Goal: Transaction & Acquisition: Purchase product/service

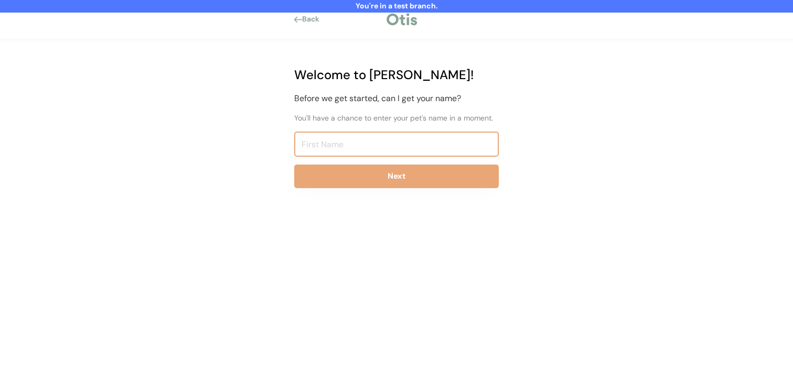
click at [341, 143] on input "input" at bounding box center [396, 144] width 205 height 25
type input "Niina Test814"
click at [340, 172] on button "Next" at bounding box center [396, 177] width 205 height 24
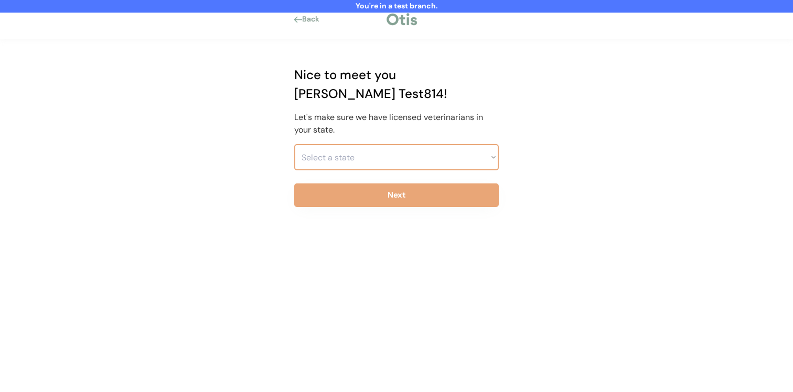
click at [360, 144] on select "Select a state Alabama Alaska American Samoa Arizona Arkansas California Colora…" at bounding box center [396, 157] width 205 height 26
select select ""1348695171700984260__LOOKUP__1703261330881x637905330213908200""
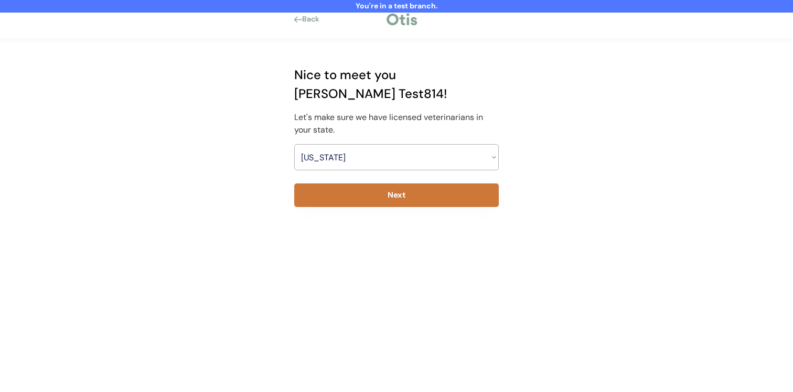
click at [355, 184] on button "Next" at bounding box center [396, 196] width 205 height 24
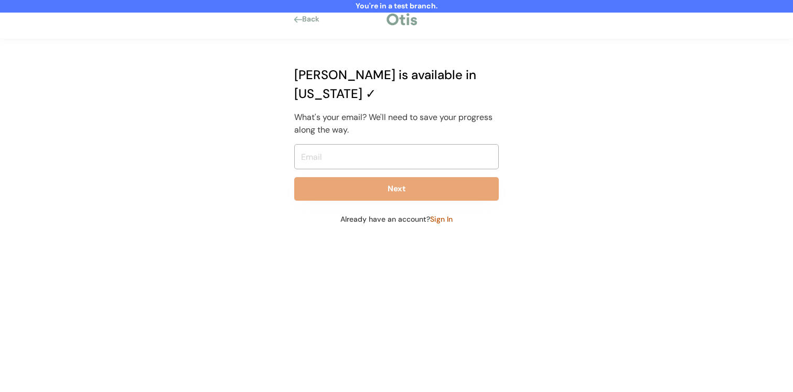
click at [353, 144] on input "email" at bounding box center [396, 156] width 205 height 25
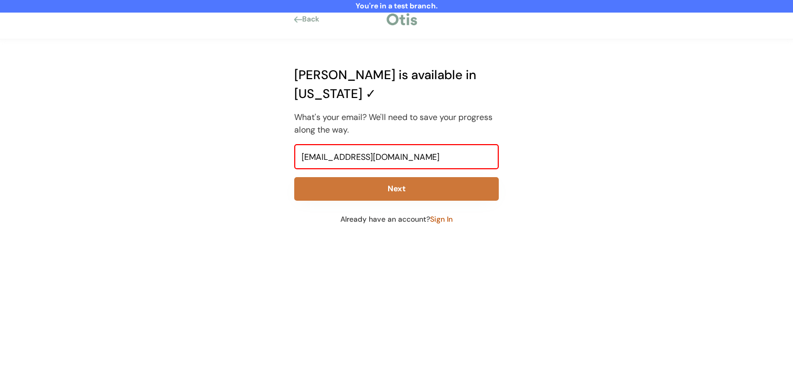
type input "niina+test814@otisforpets.com"
click at [354, 177] on button "Next" at bounding box center [396, 189] width 205 height 24
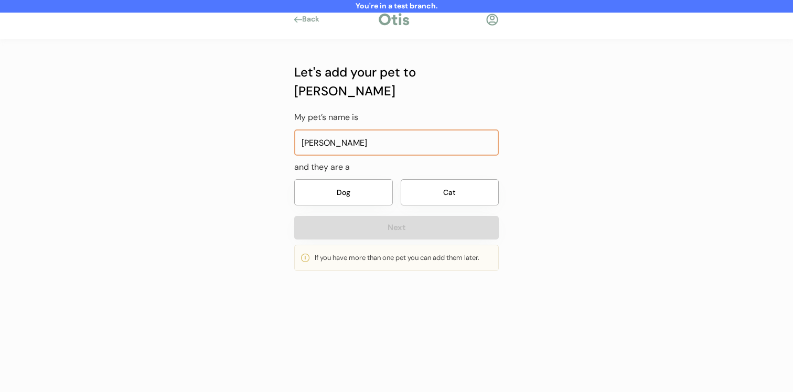
type input "Lula"
click at [346, 179] on button "Dog" at bounding box center [343, 192] width 99 height 26
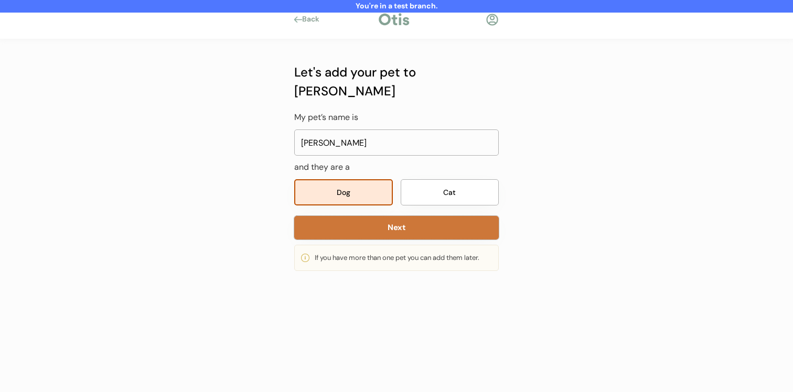
click at [355, 216] on button "Next" at bounding box center [396, 228] width 205 height 24
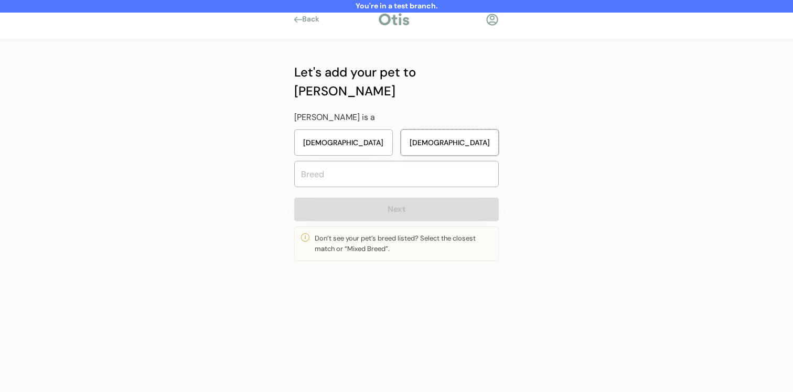
click at [430, 130] on button "Male" at bounding box center [450, 143] width 99 height 26
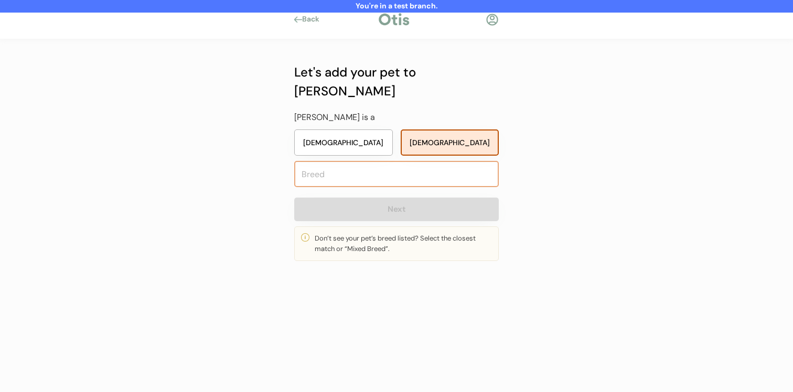
click at [398, 161] on input "text" at bounding box center [396, 174] width 205 height 26
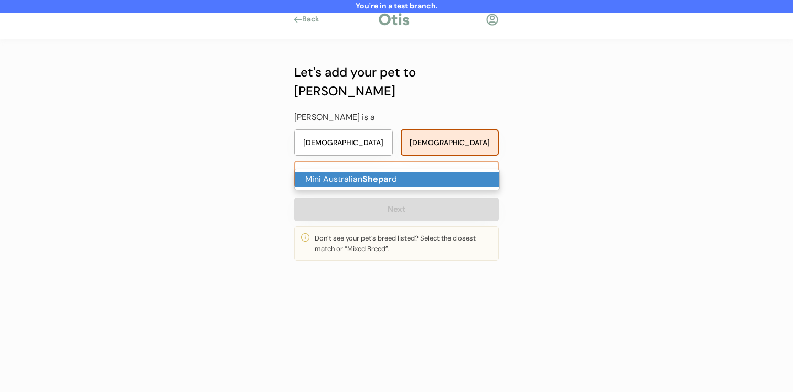
click at [423, 183] on p "Mini Australian Shepar d" at bounding box center [397, 179] width 205 height 15
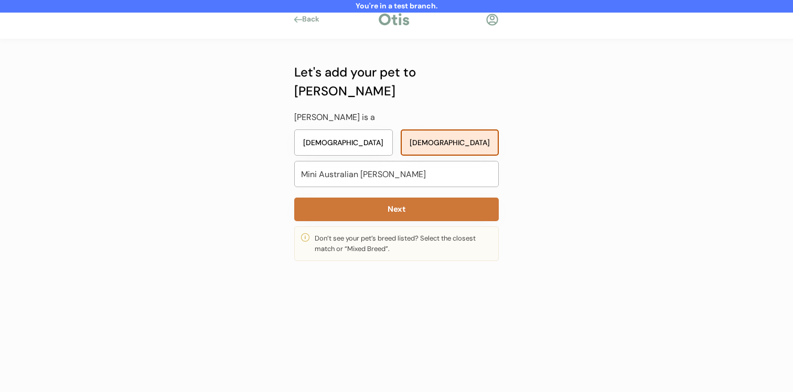
type input "Mini Australian Shepard"
click at [412, 198] on button "Next" at bounding box center [396, 210] width 205 height 24
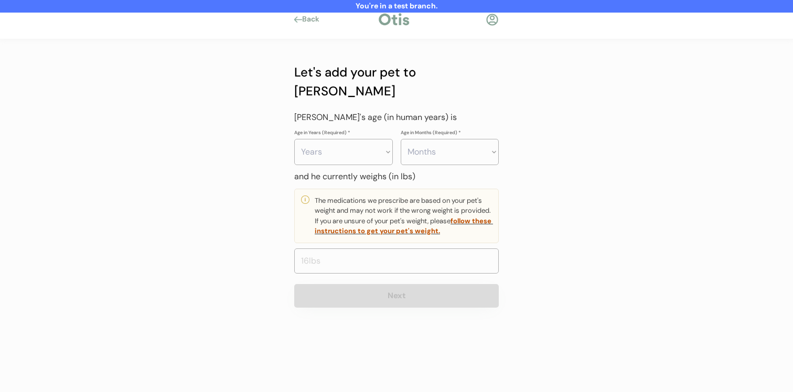
click at [357, 139] on select "Years 0 1 2 3 4 5 6 7 8 9 10 11 12 13 14 15 16 17 18 19 20" at bounding box center [343, 152] width 99 height 26
select select "2"
click at [449, 139] on select "Months 0 1 2 3 4 5 6 7 8 9 10 11" at bounding box center [450, 152] width 99 height 26
select select "3"
click at [376, 249] on input "input" at bounding box center [396, 261] width 205 height 25
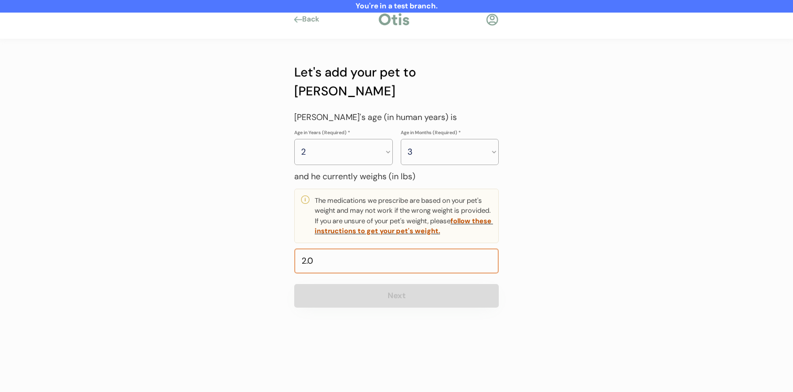
type input "20.0"
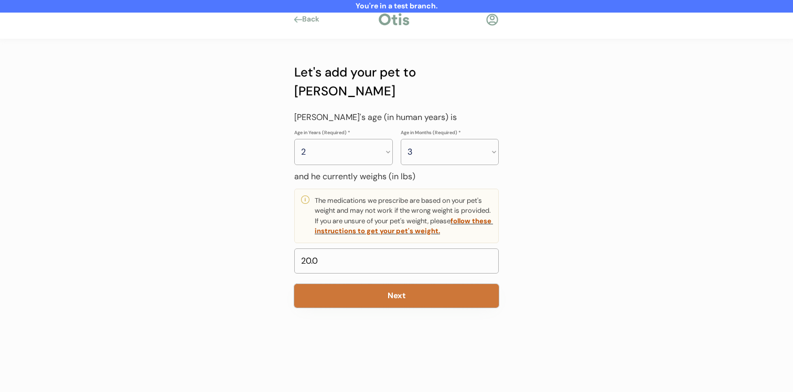
click at [397, 284] on button "Next" at bounding box center [396, 296] width 205 height 24
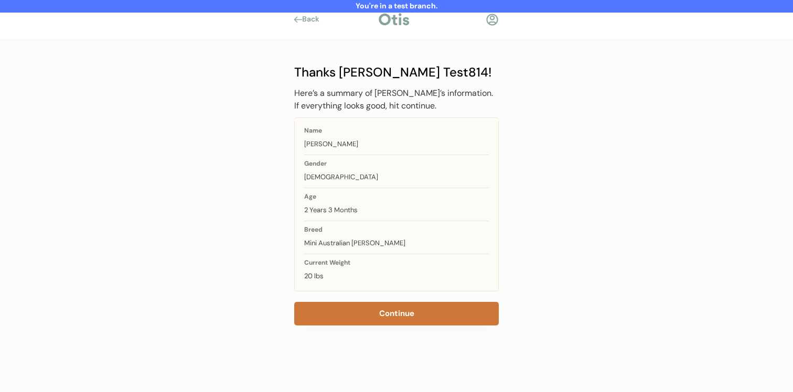
click at [361, 307] on button "Continue" at bounding box center [396, 314] width 205 height 24
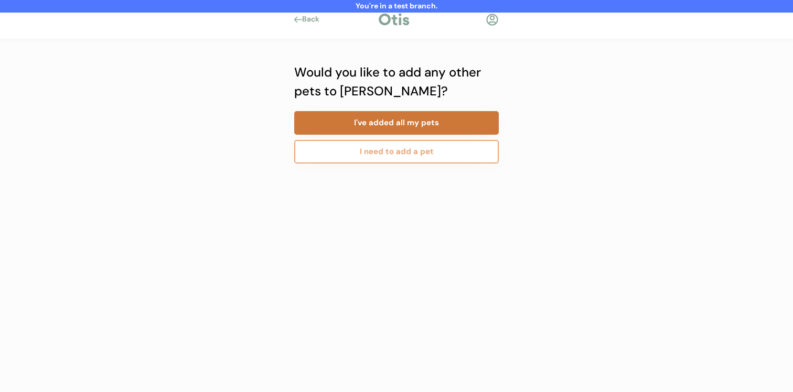
click at [392, 122] on button "I've added all my pets" at bounding box center [396, 123] width 205 height 24
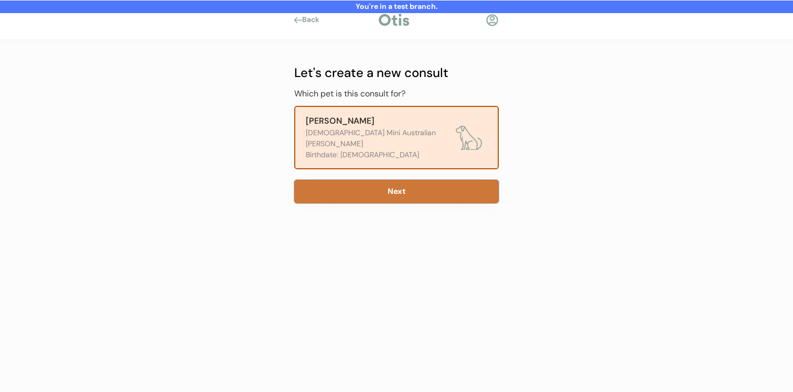
click at [384, 180] on button "Next" at bounding box center [396, 192] width 205 height 24
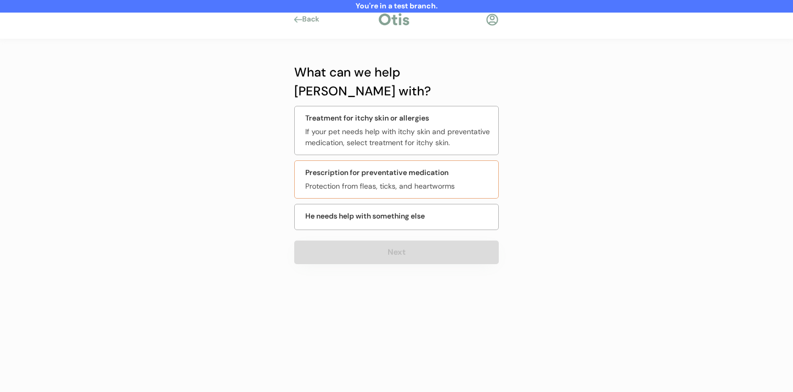
click at [411, 167] on div "Prescription for preventative medication" at bounding box center [376, 172] width 143 height 11
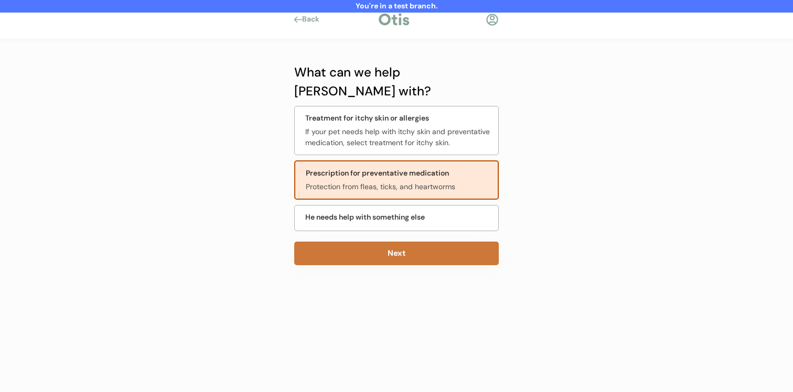
click at [404, 242] on button "Next" at bounding box center [396, 254] width 205 height 24
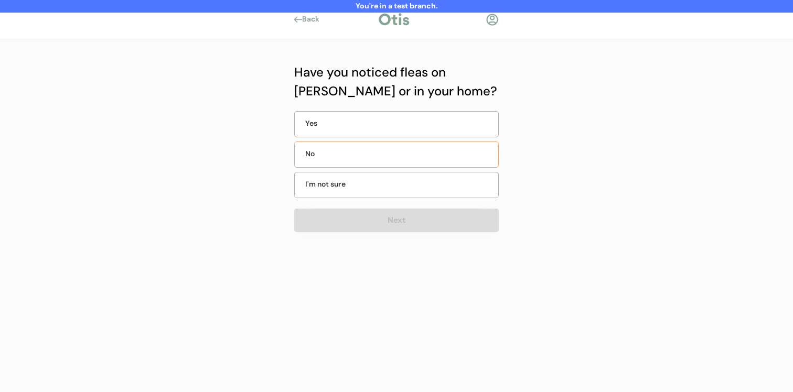
click at [400, 161] on div "No" at bounding box center [396, 155] width 205 height 26
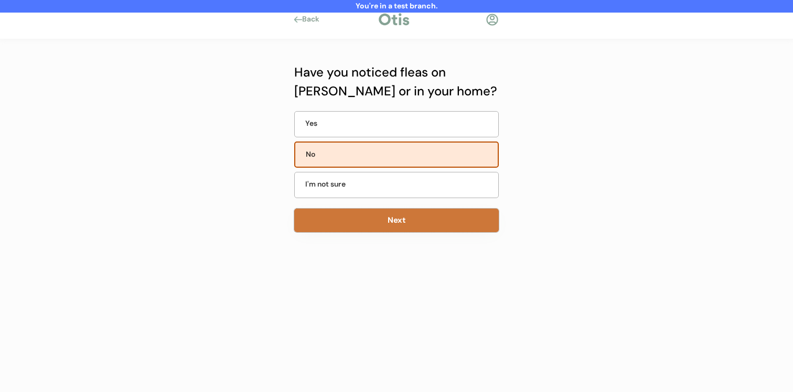
click at [387, 211] on button "Next" at bounding box center [396, 221] width 205 height 24
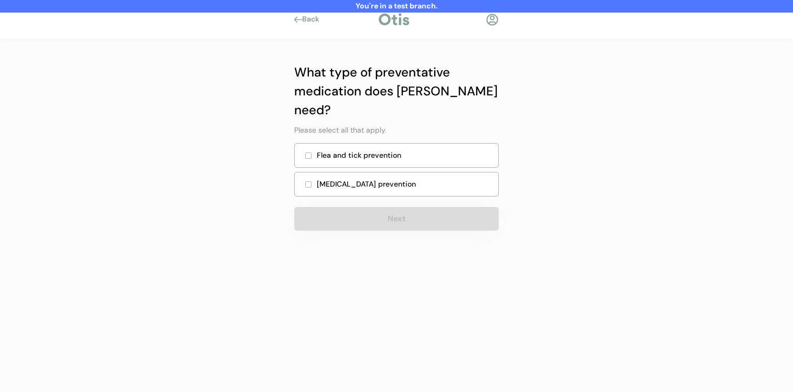
click at [389, 150] on div "Flea and tick prevention" at bounding box center [404, 155] width 175 height 11
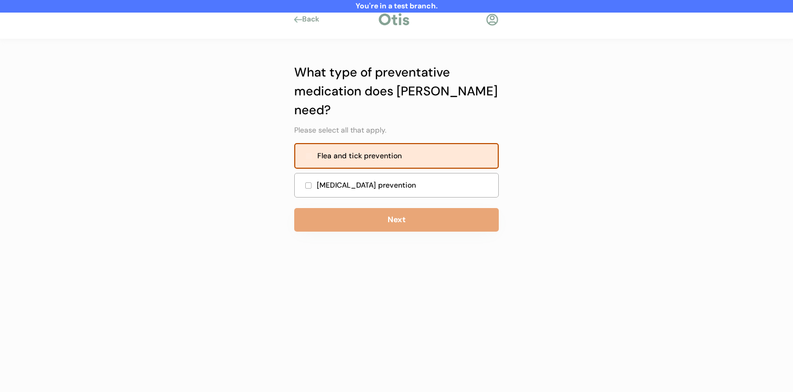
click at [385, 173] on div "Heartworm prevention" at bounding box center [396, 185] width 205 height 25
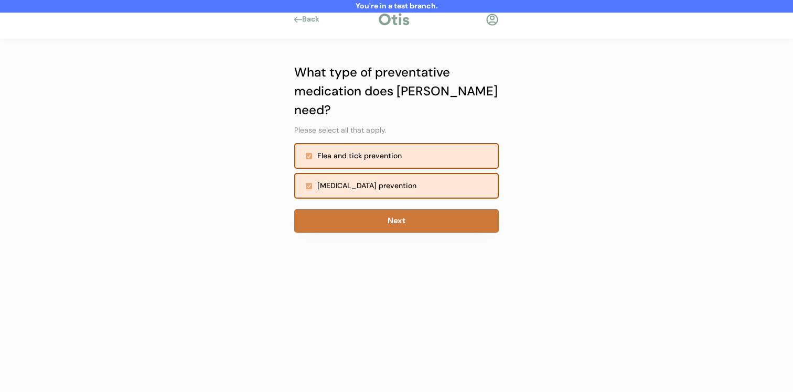
click at [380, 209] on button "Next" at bounding box center [396, 221] width 205 height 24
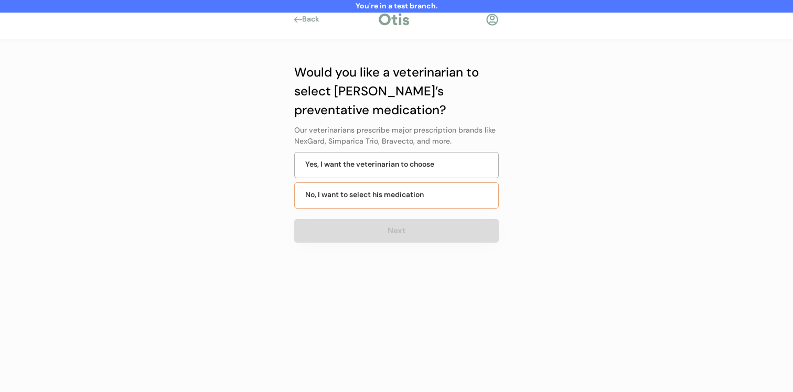
click at [391, 196] on div "No, I want to select his medication" at bounding box center [364, 194] width 119 height 11
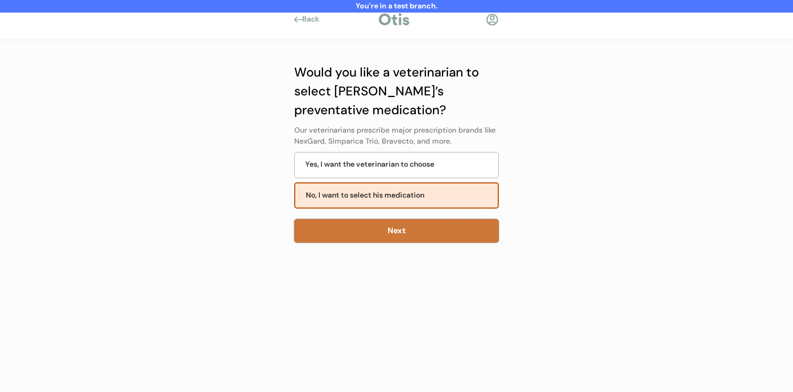
click at [390, 227] on button "Next" at bounding box center [396, 231] width 205 height 24
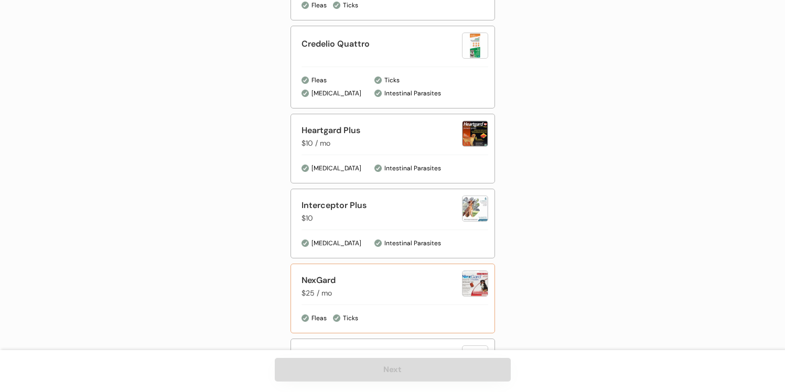
scroll to position [414, 0]
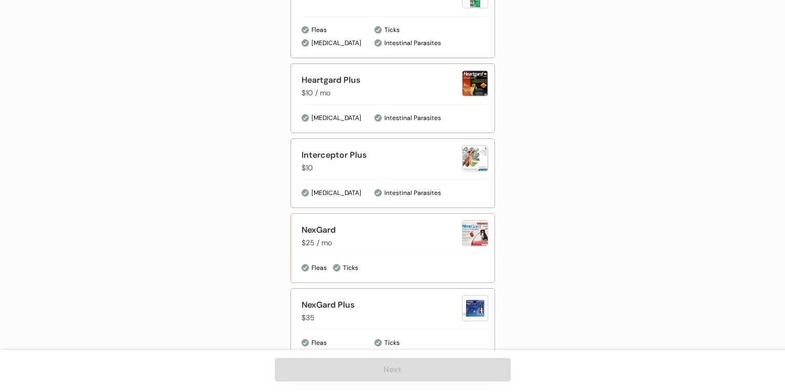
click at [395, 264] on div "Ticks" at bounding box center [410, 268] width 155 height 10
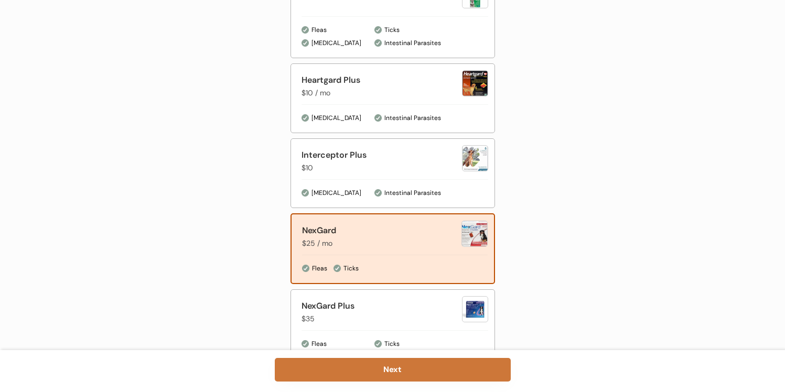
click at [394, 372] on button "Next" at bounding box center [393, 370] width 236 height 24
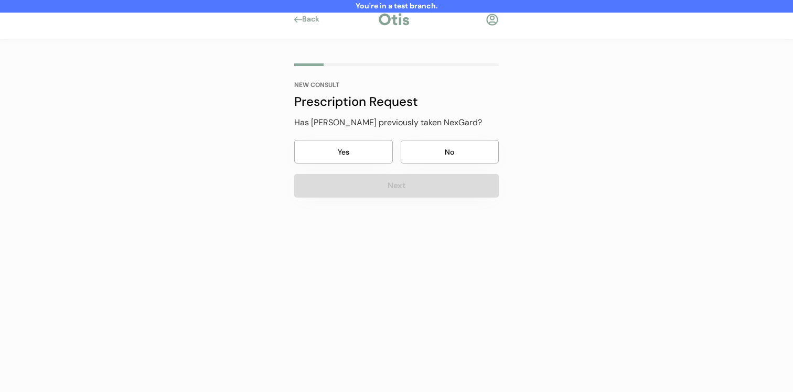
click at [378, 158] on button "Yes" at bounding box center [343, 152] width 99 height 24
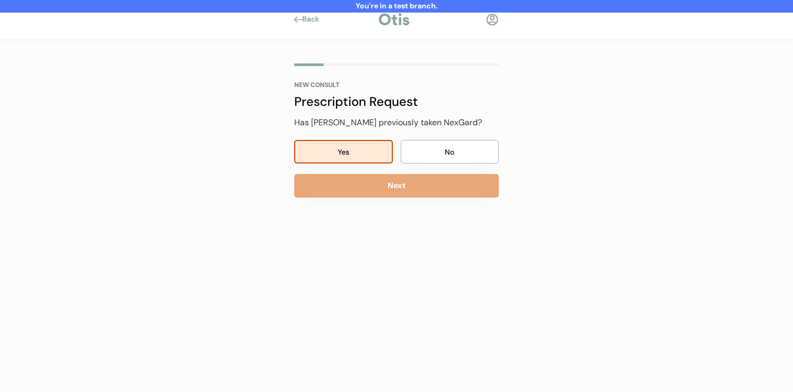
click at [386, 185] on button "Next" at bounding box center [396, 186] width 205 height 24
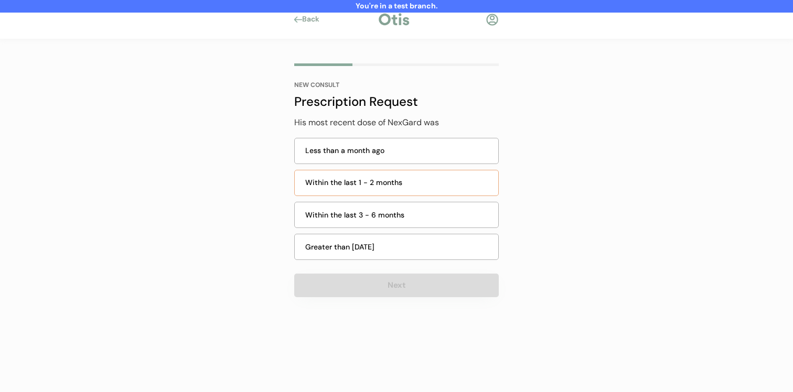
click at [390, 178] on div "Within the last 1 - 2 months" at bounding box center [398, 182] width 187 height 11
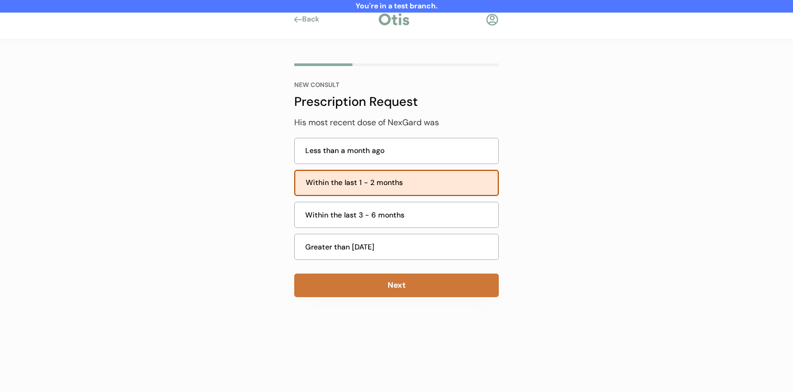
drag, startPoint x: 399, startPoint y: 280, endPoint x: 402, endPoint y: 257, distance: 23.3
click at [399, 280] on button "Next" at bounding box center [396, 286] width 205 height 24
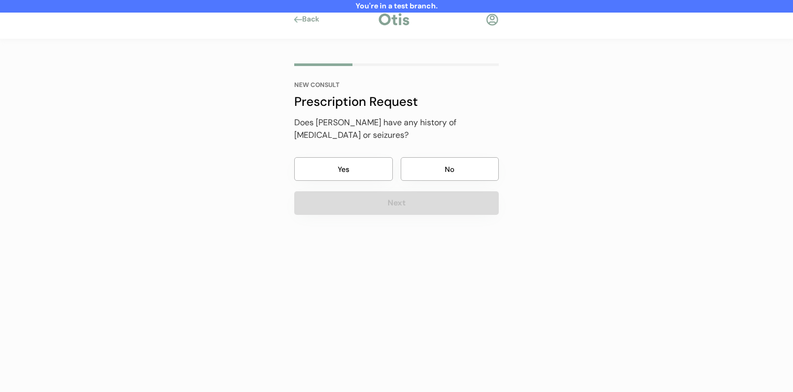
click at [437, 157] on button "No" at bounding box center [450, 169] width 99 height 24
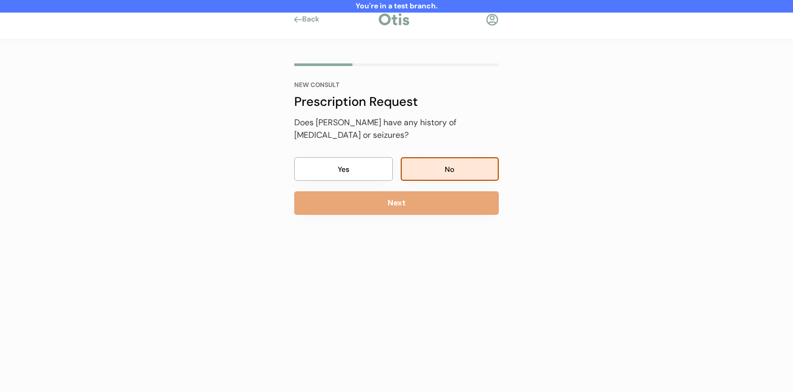
click at [427, 192] on button "Next" at bounding box center [396, 203] width 205 height 24
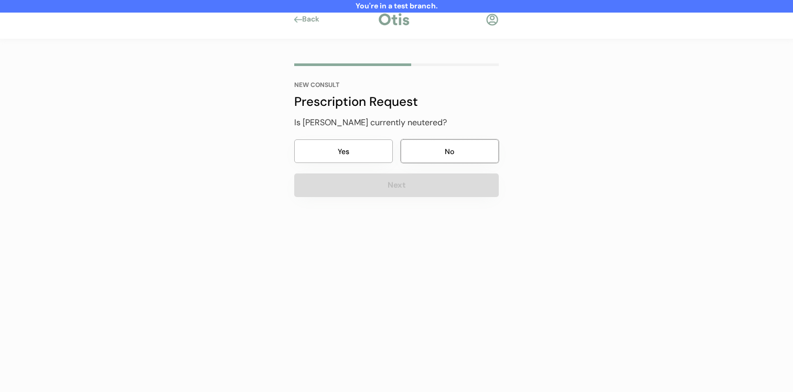
click at [440, 157] on button "No" at bounding box center [450, 152] width 99 height 24
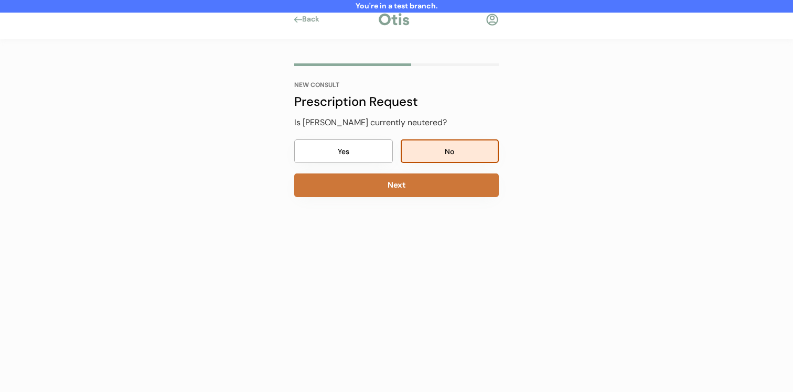
click at [429, 189] on button "Next" at bounding box center [396, 186] width 205 height 24
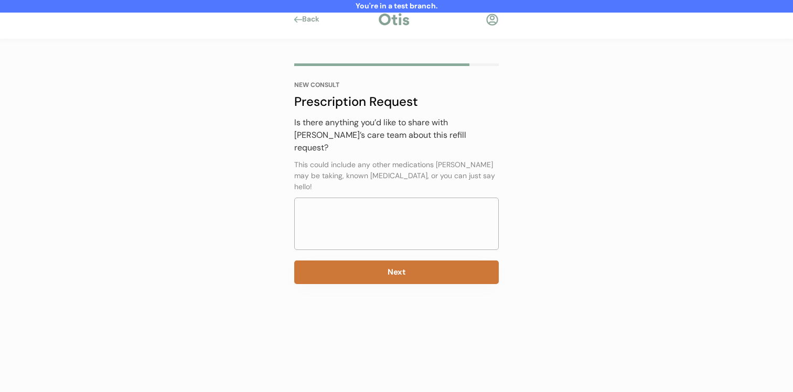
click at [362, 261] on button "Next" at bounding box center [396, 273] width 205 height 24
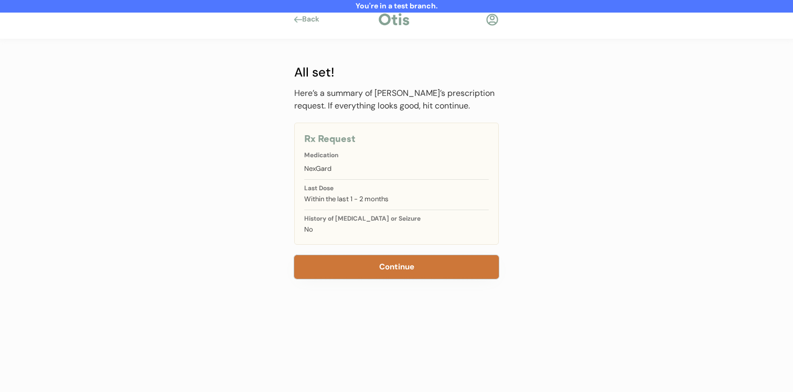
click at [377, 264] on button "Continue" at bounding box center [396, 267] width 205 height 24
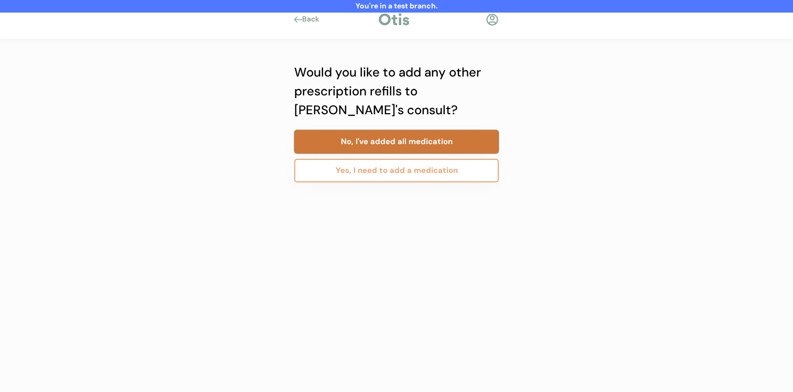
click at [392, 147] on button "No, I've added all medication" at bounding box center [396, 142] width 205 height 24
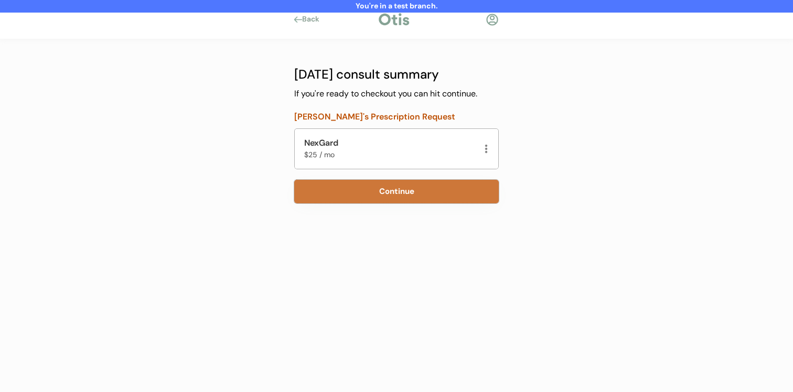
click at [380, 198] on button "Continue" at bounding box center [396, 192] width 205 height 24
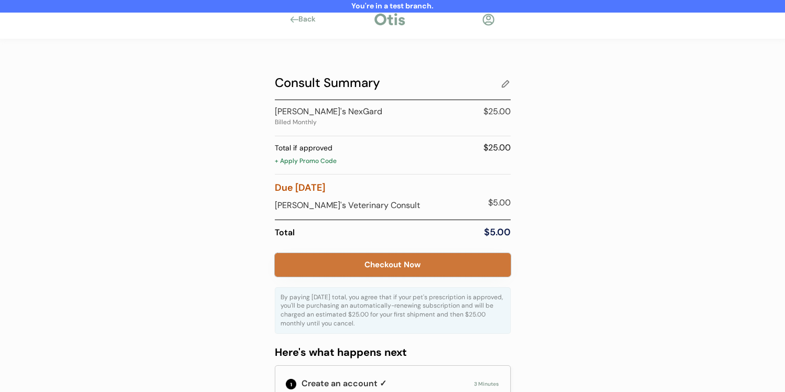
click at [373, 265] on button "Checkout Now" at bounding box center [393, 265] width 236 height 24
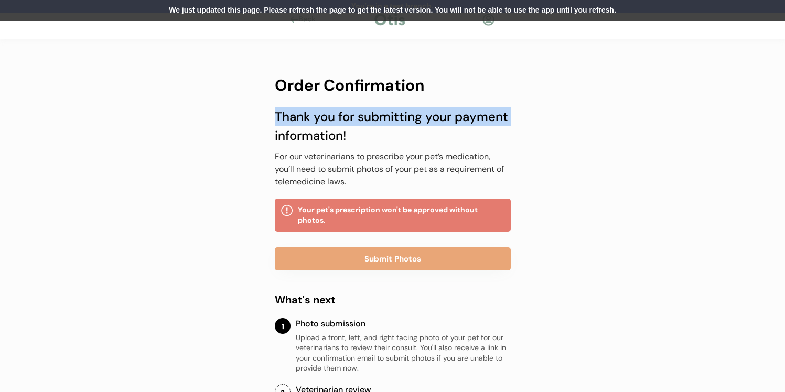
click at [237, 127] on div "You're in a test branch. Back Order Confirmation Thank you for submitting your …" at bounding box center [392, 328] width 785 height 656
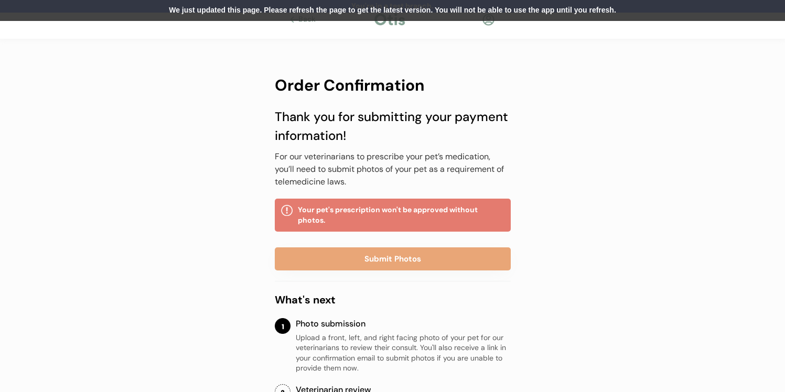
click at [457, 12] on div "We just updated this page. Please refresh the page to get the latest version. Y…" at bounding box center [392, 10] width 785 height 21
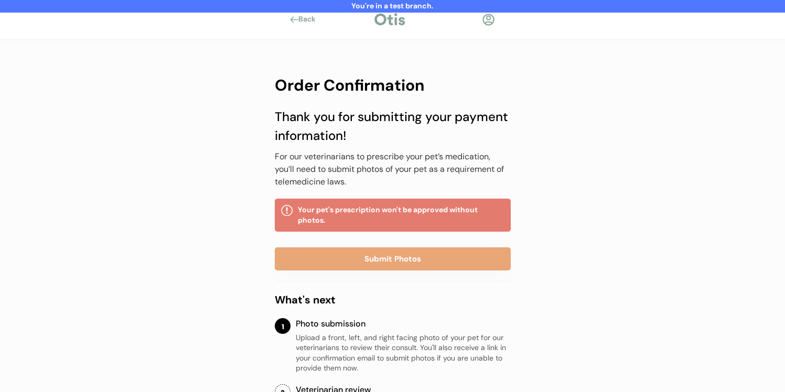
click at [484, 18] on div at bounding box center [488, 19] width 13 height 13
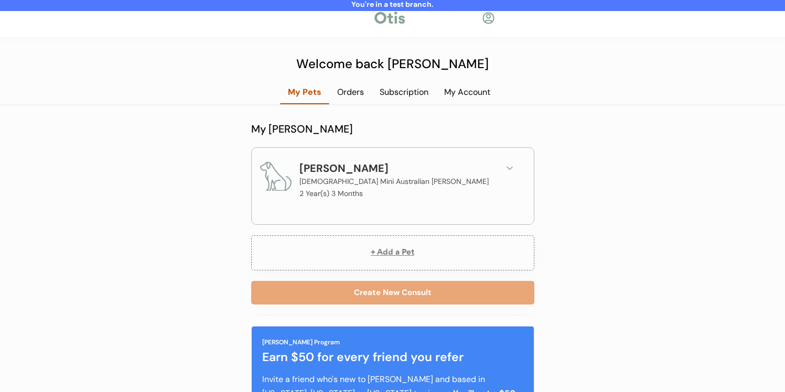
scroll to position [2, 0]
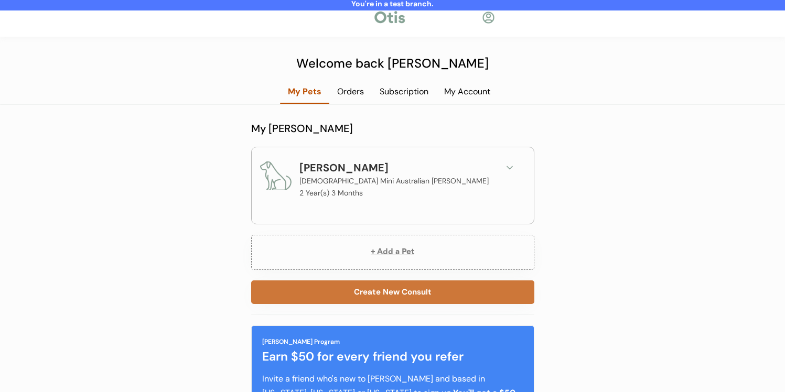
click at [407, 289] on button "Create New Consult" at bounding box center [392, 293] width 283 height 24
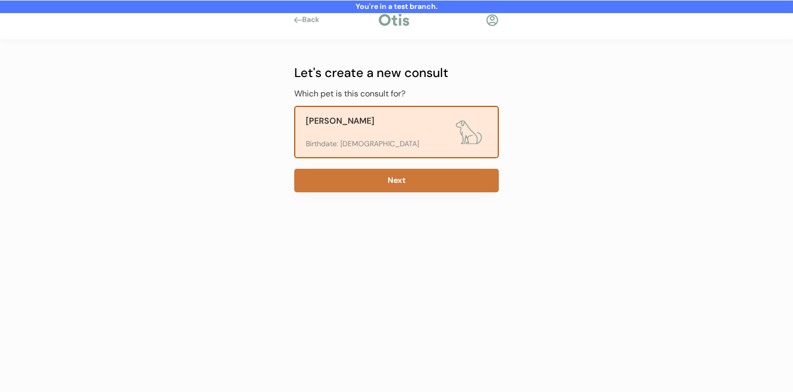
click at [404, 174] on button "Next" at bounding box center [396, 181] width 205 height 24
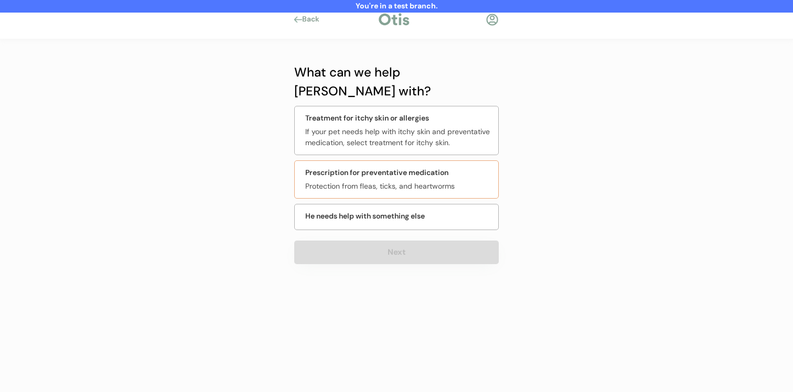
click at [443, 181] on div "Protection from fleas, ticks, and heartworms" at bounding box center [398, 186] width 187 height 11
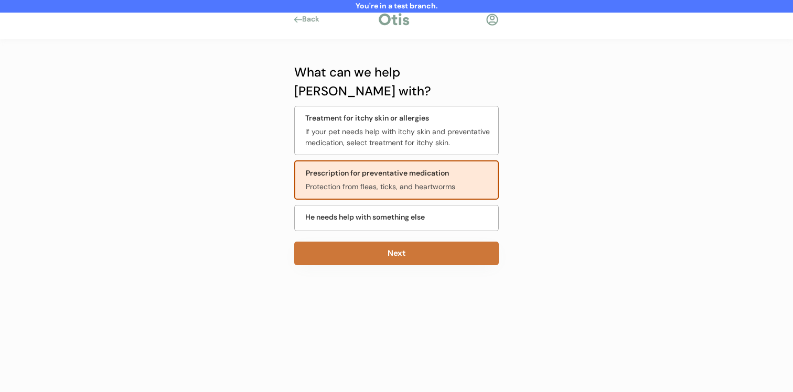
click at [411, 242] on button "Next" at bounding box center [396, 254] width 205 height 24
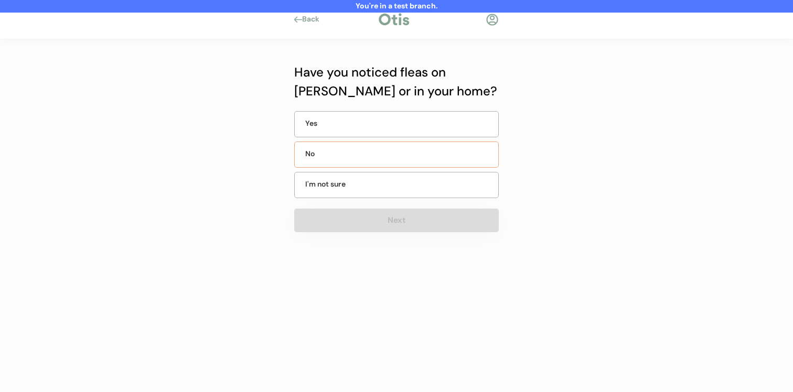
click at [404, 148] on div "No" at bounding box center [396, 155] width 205 height 26
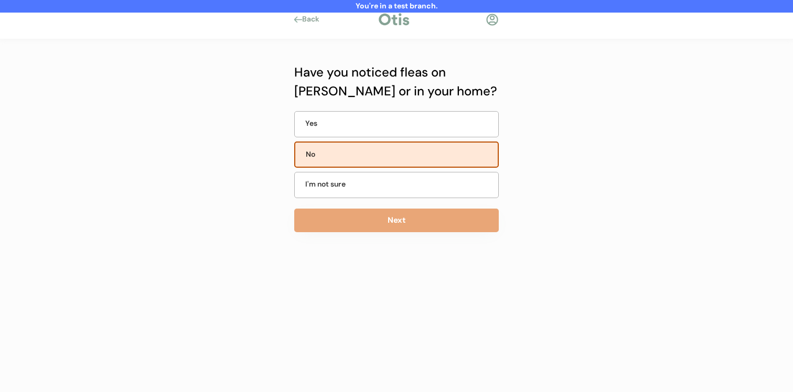
click at [400, 210] on button "Next" at bounding box center [396, 221] width 205 height 24
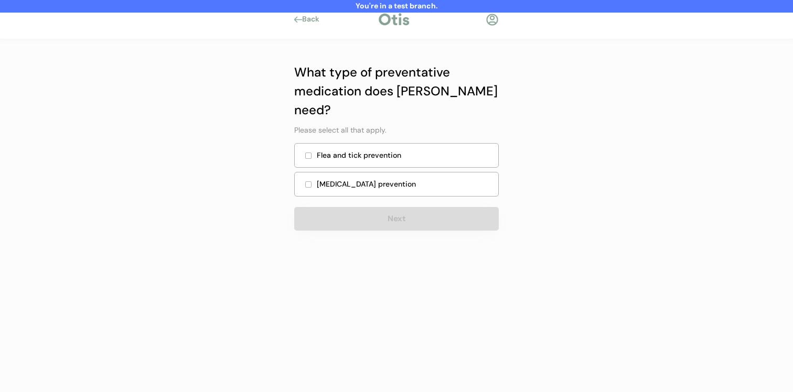
click at [406, 179] on div "Heartworm prevention" at bounding box center [404, 184] width 175 height 11
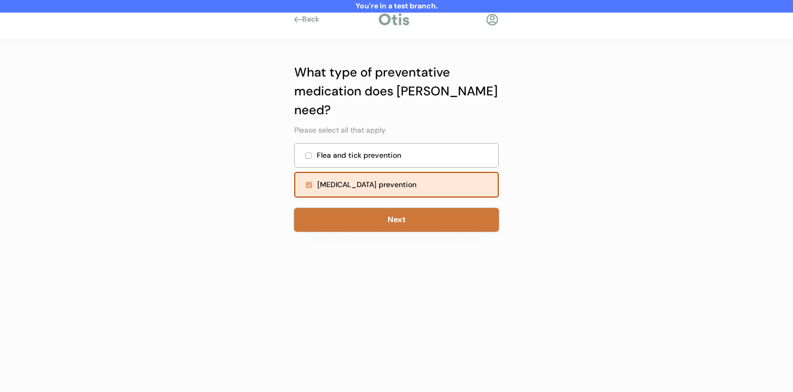
click at [401, 208] on button "Next" at bounding box center [396, 220] width 205 height 24
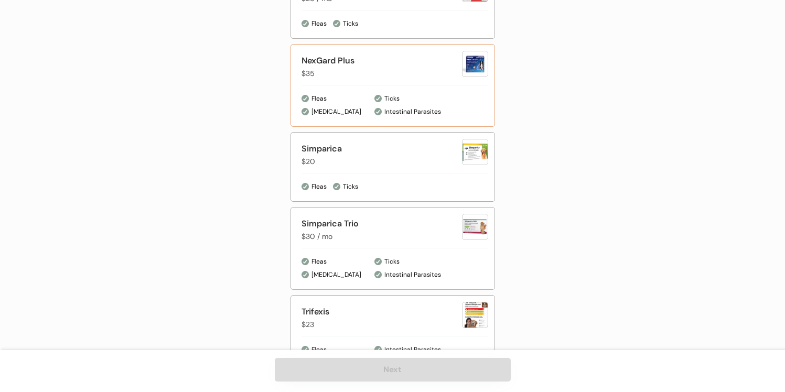
scroll to position [679, 0]
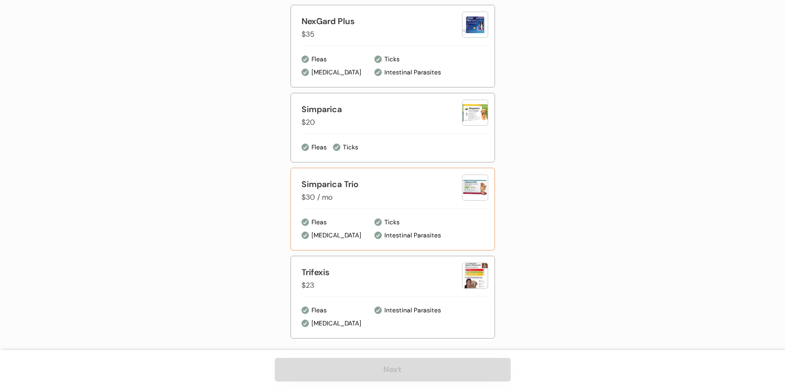
click at [403, 210] on div "Simparica Trio $30 / mo Fleas [MEDICAL_DATA] Ticks Intestinal Parasites" at bounding box center [393, 209] width 205 height 83
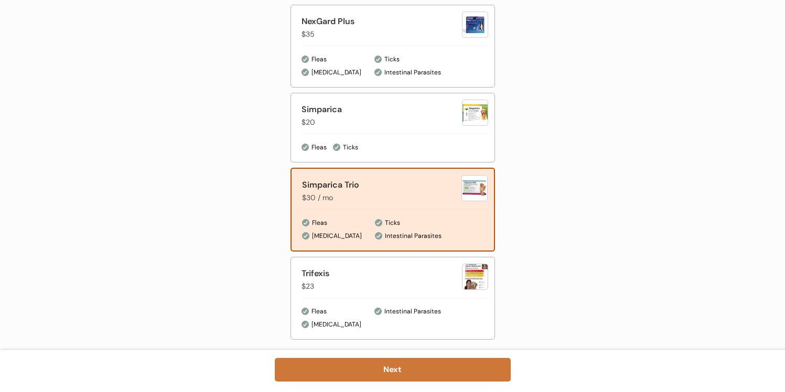
click at [400, 370] on button "Next" at bounding box center [393, 370] width 236 height 24
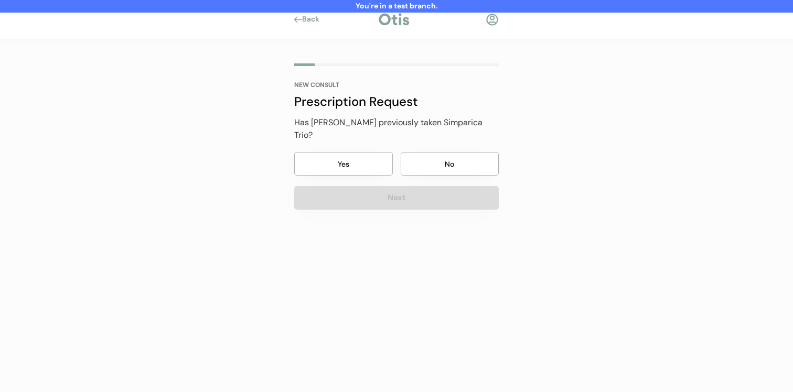
click at [433, 158] on button "No" at bounding box center [450, 164] width 99 height 24
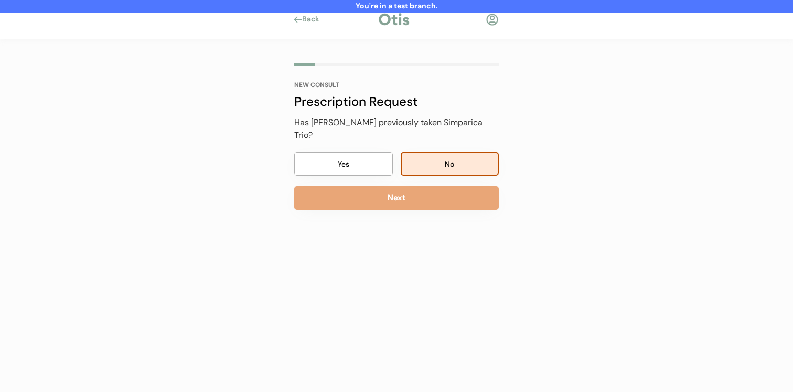
click at [411, 190] on button "Next" at bounding box center [396, 198] width 205 height 24
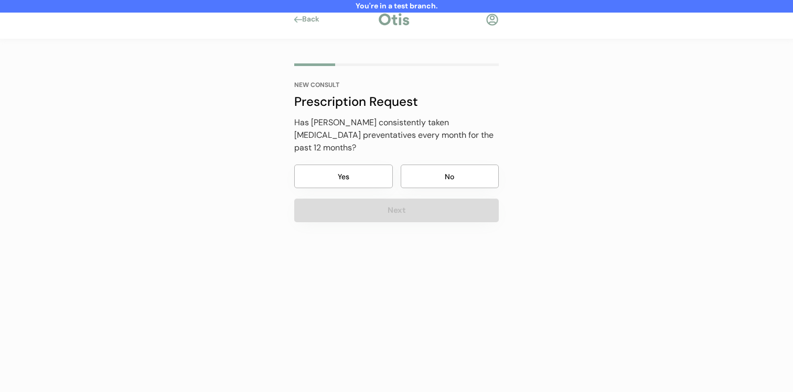
click at [419, 165] on button "No" at bounding box center [450, 177] width 99 height 24
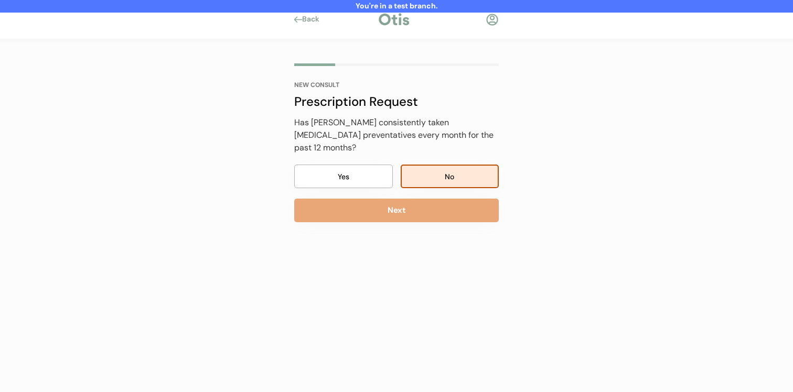
click at [413, 205] on button "Next" at bounding box center [396, 211] width 205 height 24
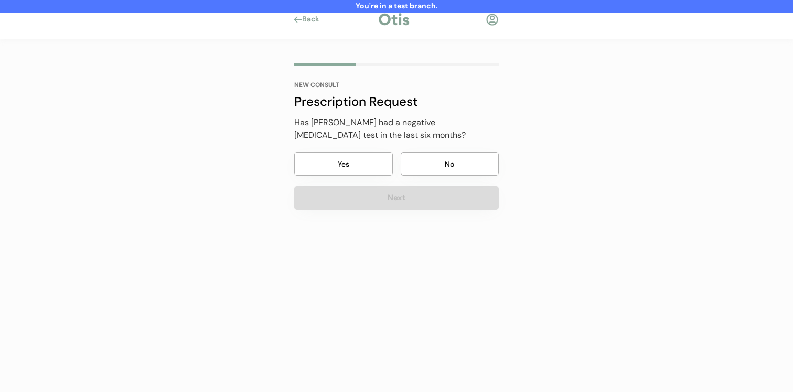
click at [427, 168] on button "No" at bounding box center [450, 164] width 99 height 24
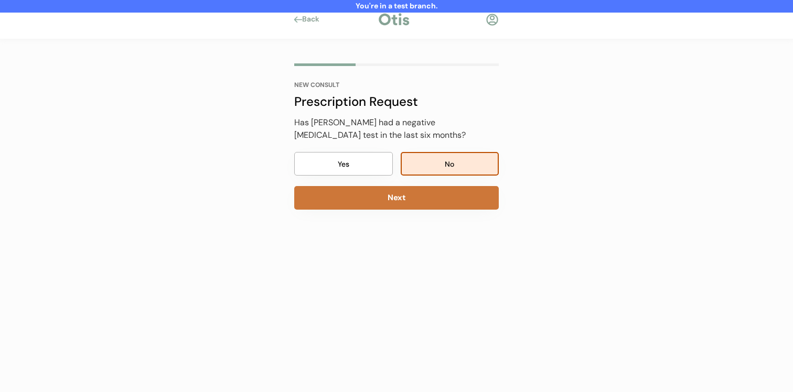
click at [422, 198] on button "Next" at bounding box center [396, 198] width 205 height 24
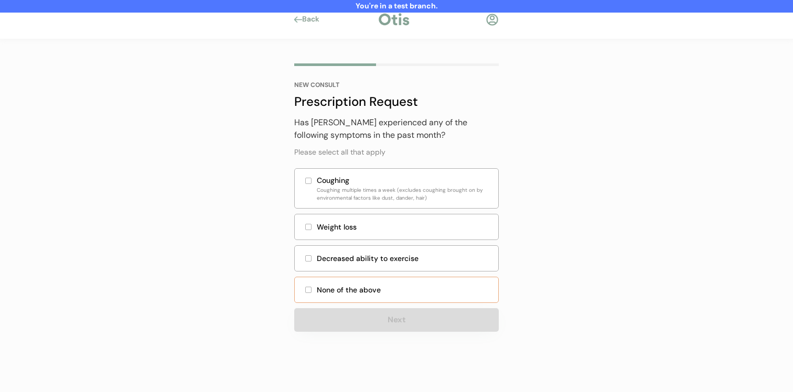
click at [392, 289] on div "None of the above" at bounding box center [404, 290] width 175 height 11
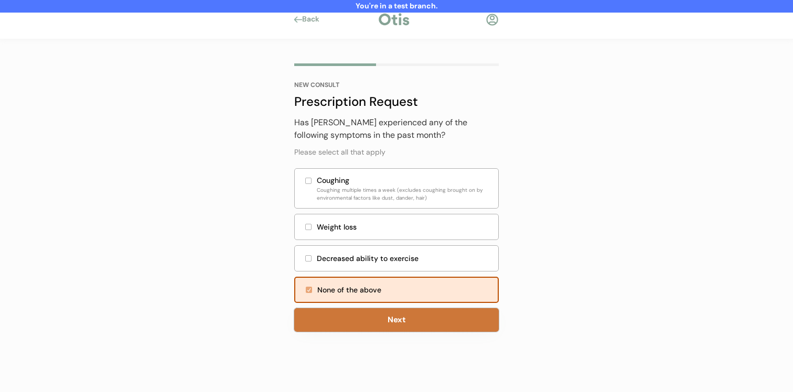
click at [383, 314] on button "Next" at bounding box center [396, 320] width 205 height 24
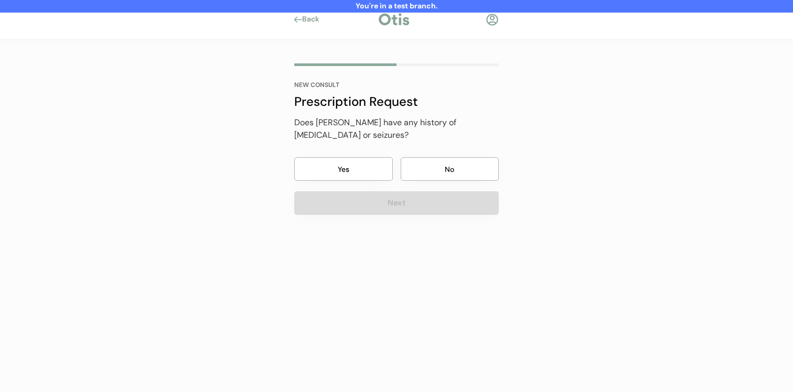
click at [438, 163] on button "No" at bounding box center [450, 169] width 99 height 24
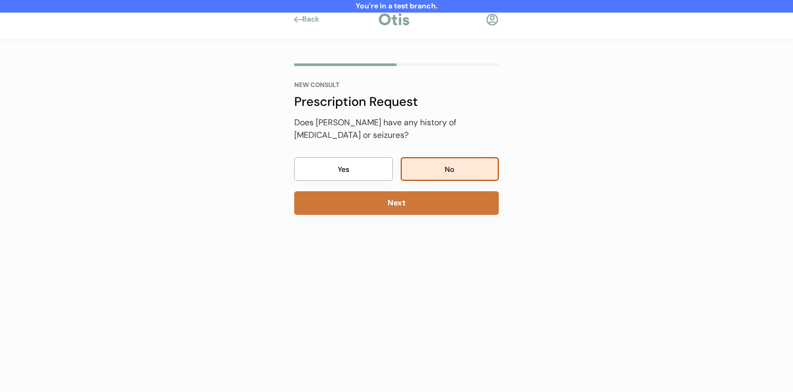
click at [428, 199] on button "Next" at bounding box center [396, 203] width 205 height 24
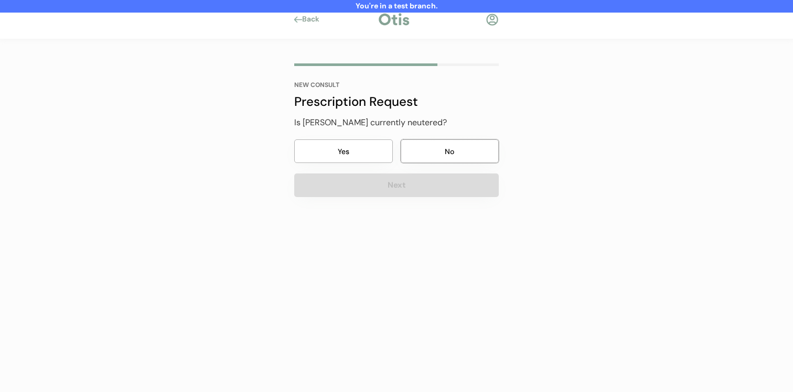
click at [441, 154] on button "No" at bounding box center [450, 152] width 99 height 24
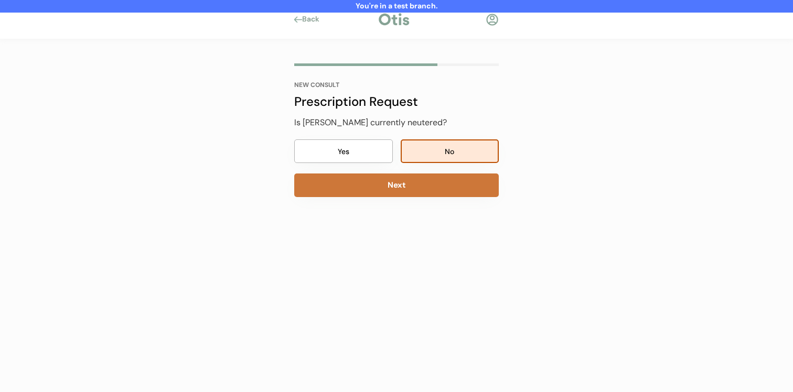
click at [428, 178] on button "Next" at bounding box center [396, 186] width 205 height 24
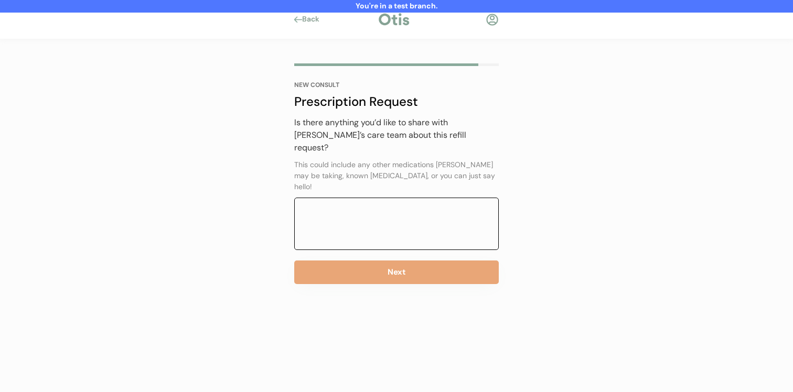
click at [420, 215] on textarea at bounding box center [396, 224] width 205 height 52
click at [404, 273] on div "NEW CONSULT Prescription Request Has Lula previously taken Simparica Trio? Yes …" at bounding box center [397, 187] width 236 height 297
click at [412, 261] on button "Next" at bounding box center [396, 273] width 205 height 24
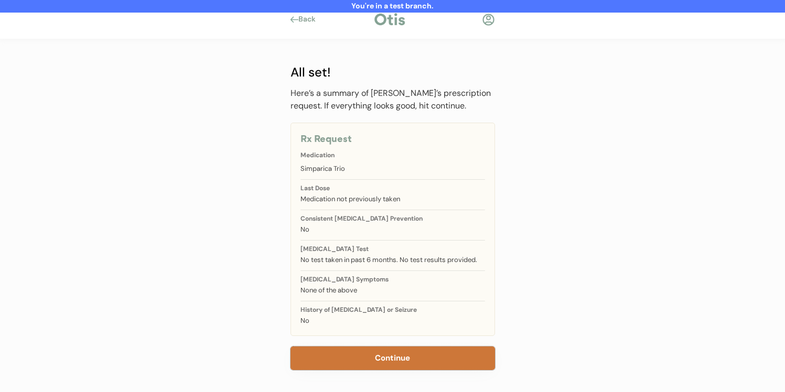
click at [378, 352] on button "Continue" at bounding box center [393, 359] width 205 height 24
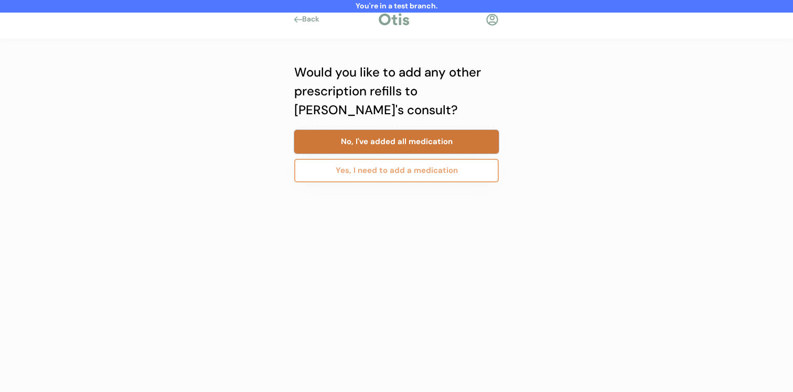
click at [433, 148] on button "No, I've added all medication" at bounding box center [396, 142] width 205 height 24
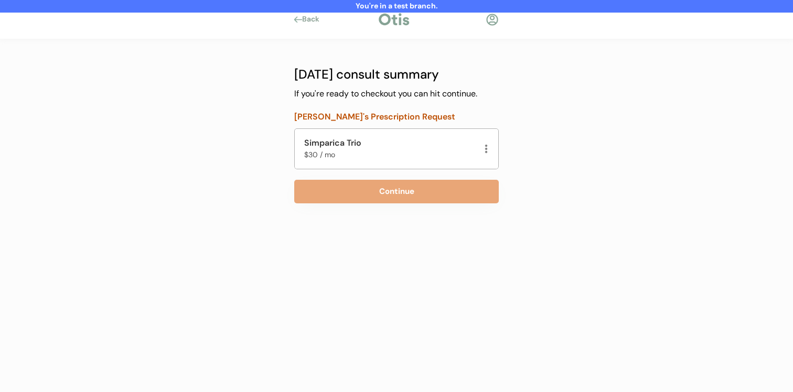
click at [414, 185] on button "Continue" at bounding box center [396, 192] width 205 height 24
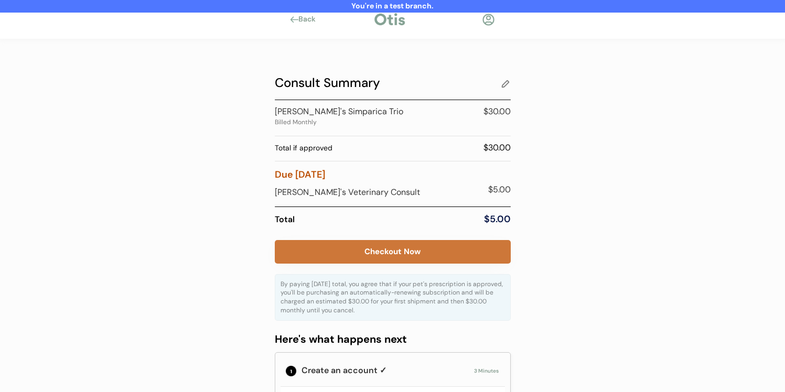
click at [406, 250] on button "Checkout Now" at bounding box center [393, 252] width 236 height 24
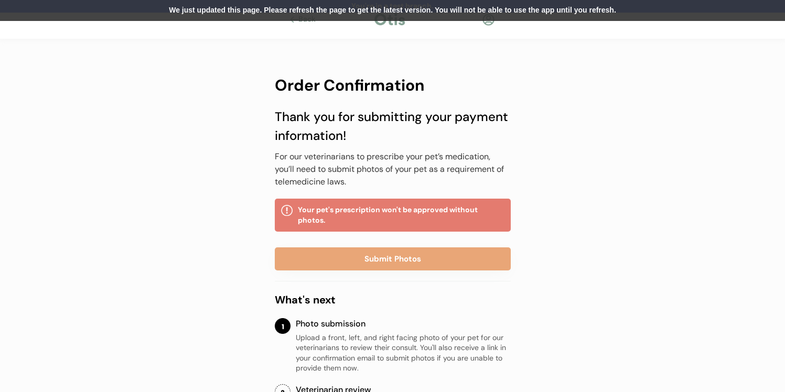
click at [489, 23] on div at bounding box center [488, 19] width 13 height 13
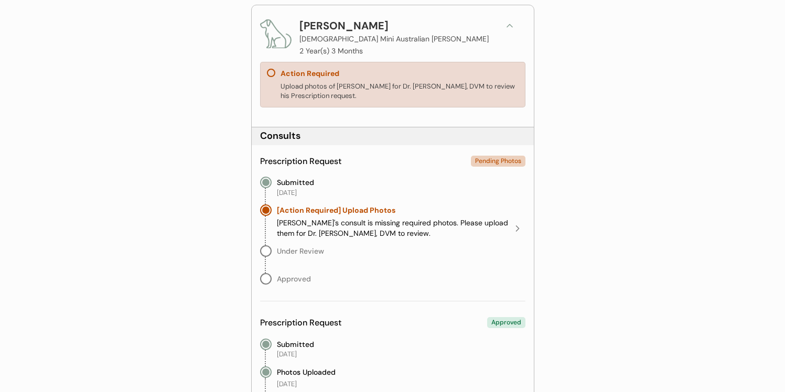
scroll to position [130, 0]
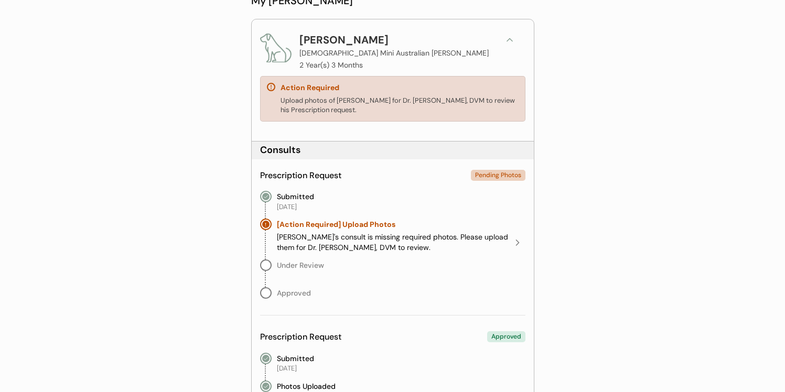
click at [507, 45] on button at bounding box center [510, 40] width 16 height 16
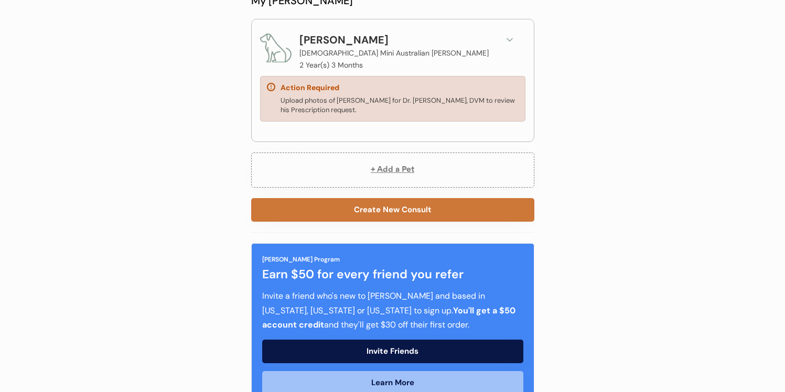
click at [379, 211] on button "Create New Consult" at bounding box center [392, 210] width 283 height 24
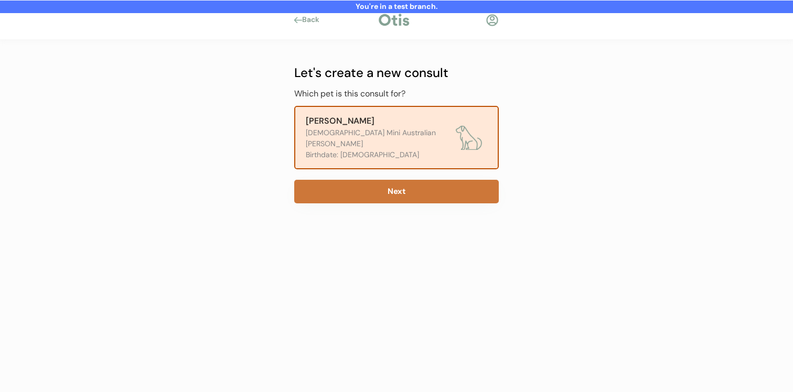
click at [365, 180] on button "Next" at bounding box center [396, 192] width 205 height 24
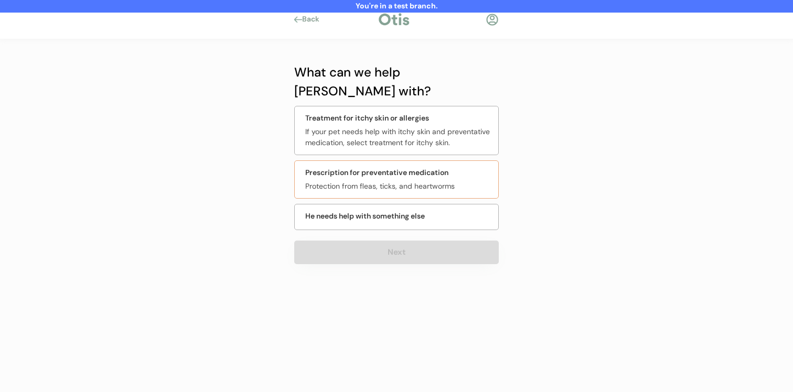
click at [392, 161] on div "Prescription for preventative medication Protection from fleas, ticks, and hear…" at bounding box center [396, 180] width 205 height 38
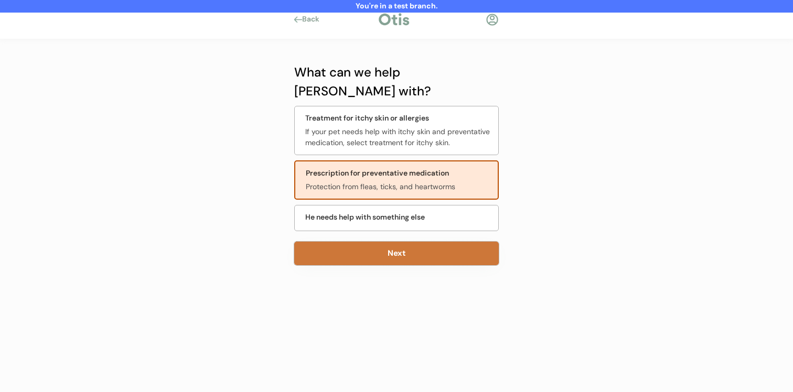
click at [378, 242] on button "Next" at bounding box center [396, 254] width 205 height 24
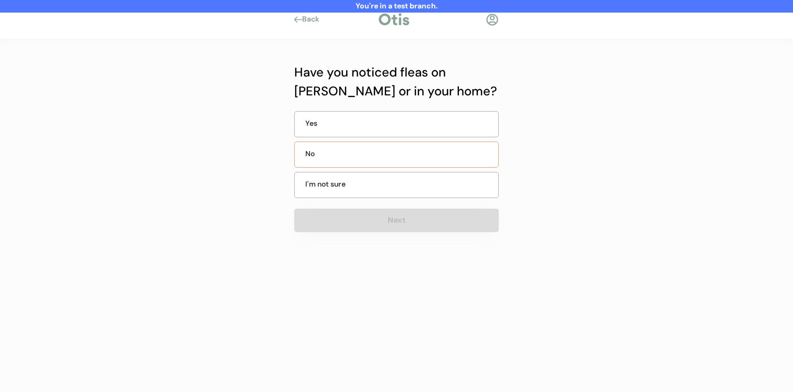
click at [393, 150] on div "No" at bounding box center [396, 155] width 205 height 26
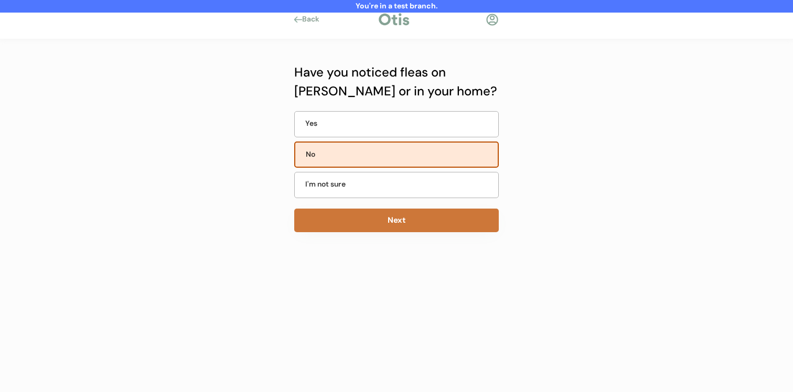
click at [386, 222] on button "Next" at bounding box center [396, 221] width 205 height 24
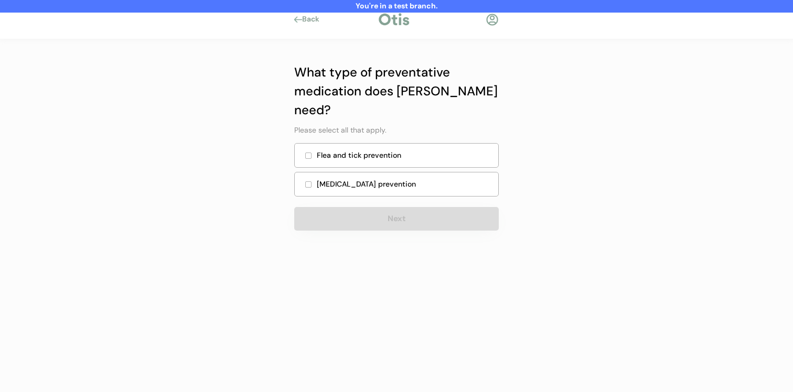
click at [396, 179] on div "Heartworm prevention" at bounding box center [404, 184] width 175 height 11
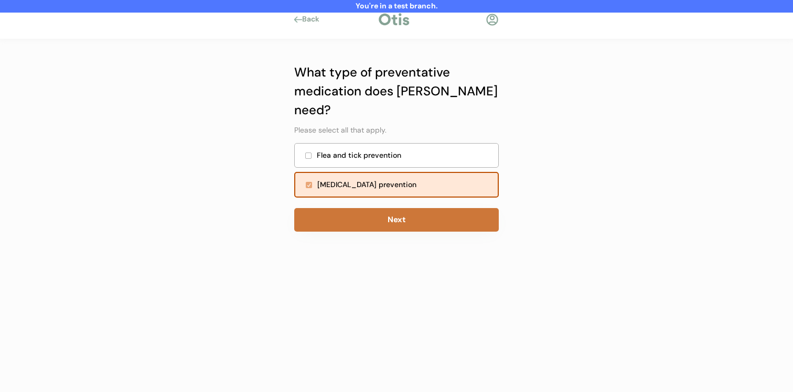
click button "Next"
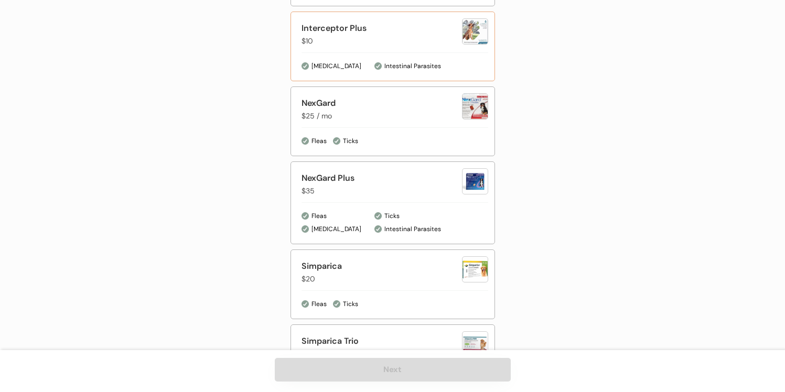
scroll to position [525, 0]
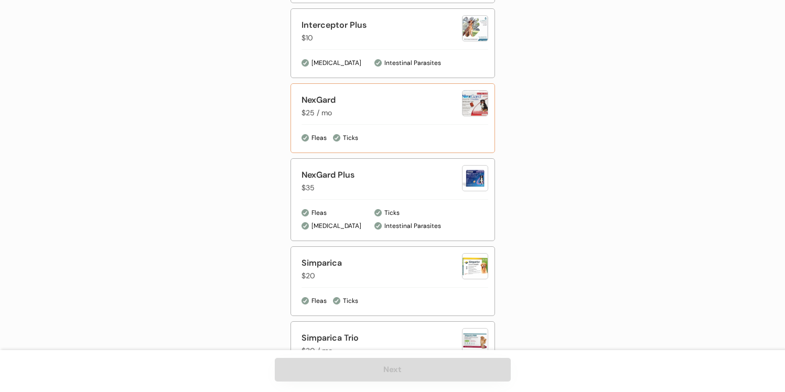
click at [396, 135] on div "Ticks" at bounding box center [410, 138] width 155 height 10
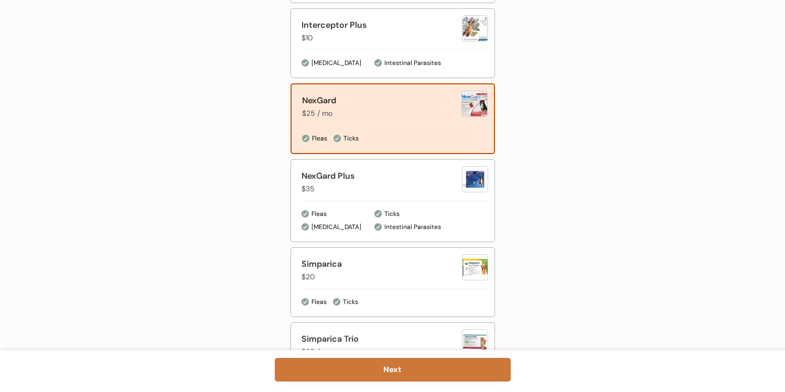
click at [380, 375] on button "Next" at bounding box center [393, 370] width 236 height 24
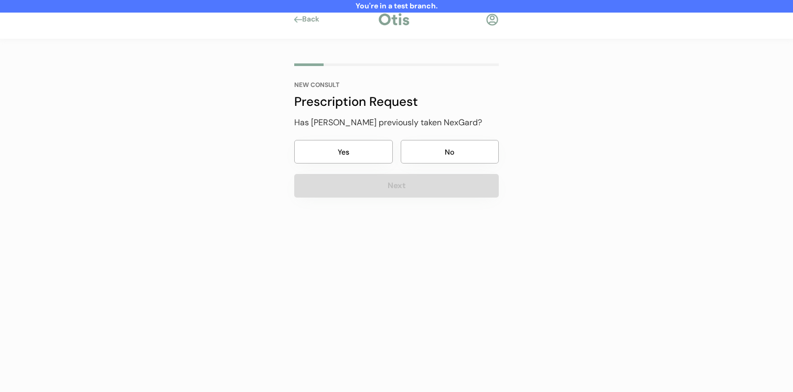
click at [431, 159] on button "No" at bounding box center [450, 152] width 99 height 24
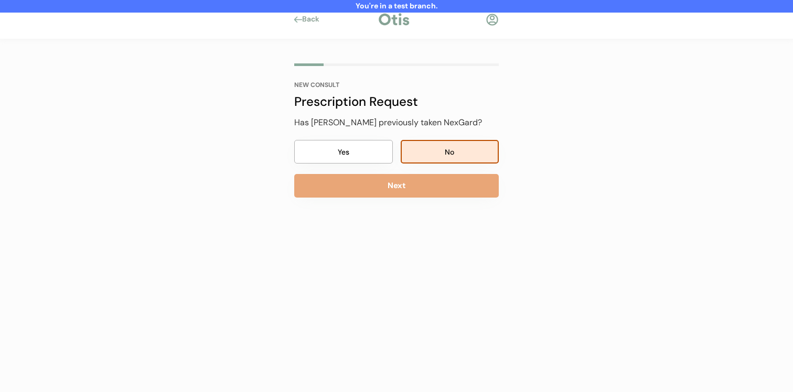
click at [420, 197] on button "Next" at bounding box center [396, 186] width 205 height 24
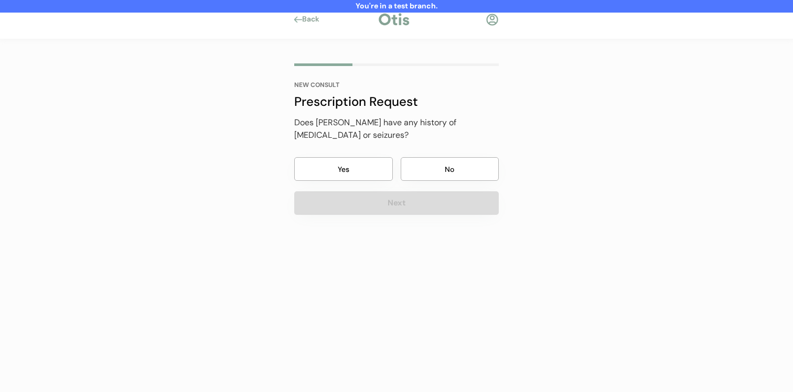
click at [433, 160] on button "No" at bounding box center [450, 169] width 99 height 24
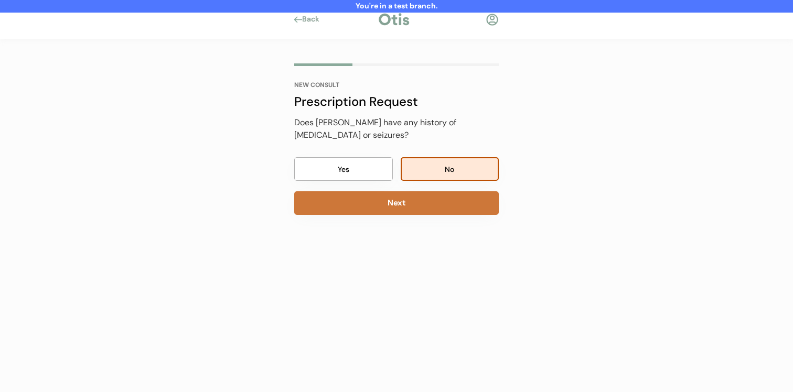
click at [428, 191] on button "Next" at bounding box center [396, 203] width 205 height 24
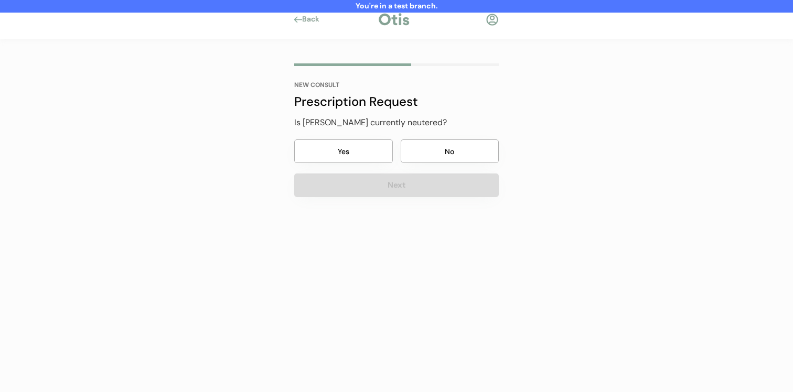
click at [439, 161] on button "No" at bounding box center [450, 152] width 99 height 24
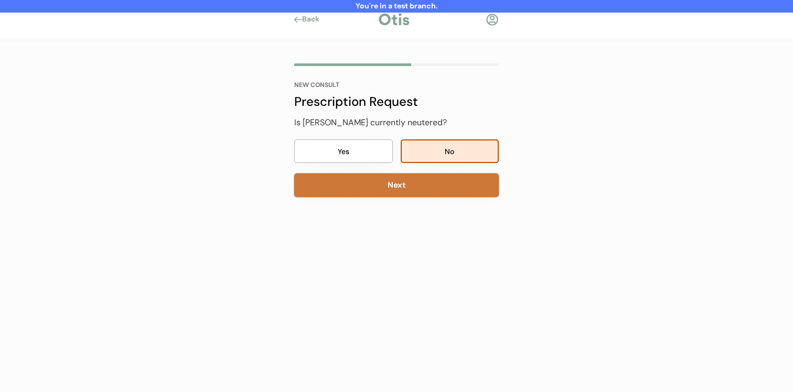
click at [432, 187] on button "Next" at bounding box center [396, 186] width 205 height 24
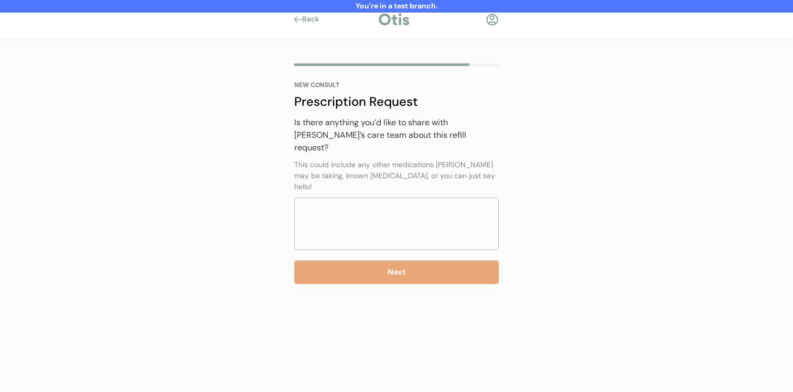
click at [442, 159] on div "This could include any other medications Lula may be taking, known allergies, o…" at bounding box center [396, 175] width 205 height 33
click at [403, 261] on button "Next" at bounding box center [396, 273] width 205 height 24
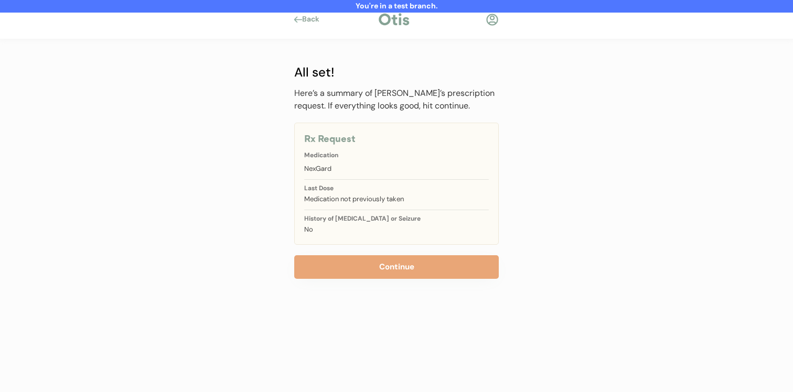
click at [387, 269] on button "Continue" at bounding box center [396, 267] width 205 height 24
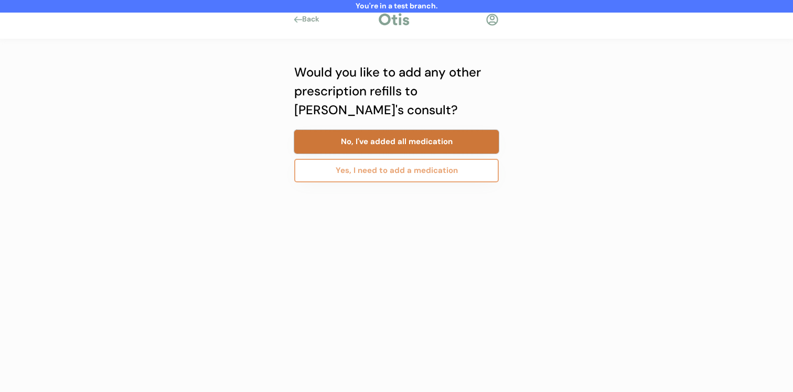
click at [388, 144] on button "No, I've added all medication" at bounding box center [396, 142] width 205 height 24
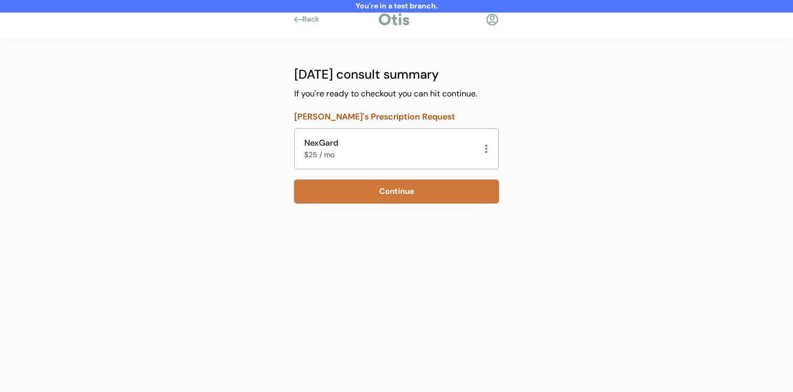
click at [411, 202] on button "Continue" at bounding box center [396, 192] width 205 height 24
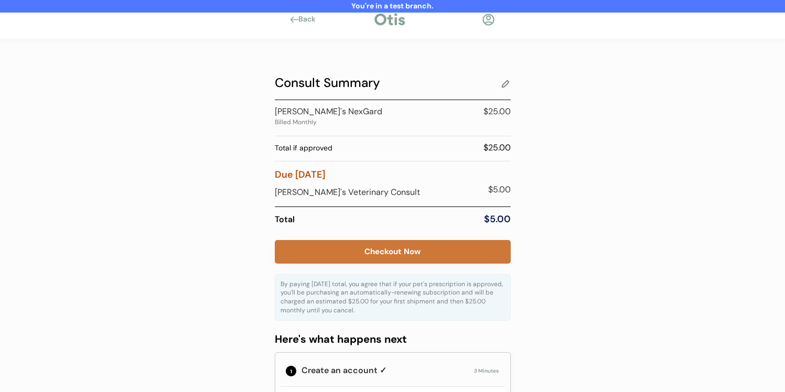
click at [370, 249] on button "Checkout Now" at bounding box center [393, 252] width 236 height 24
